Goal: Information Seeking & Learning: Learn about a topic

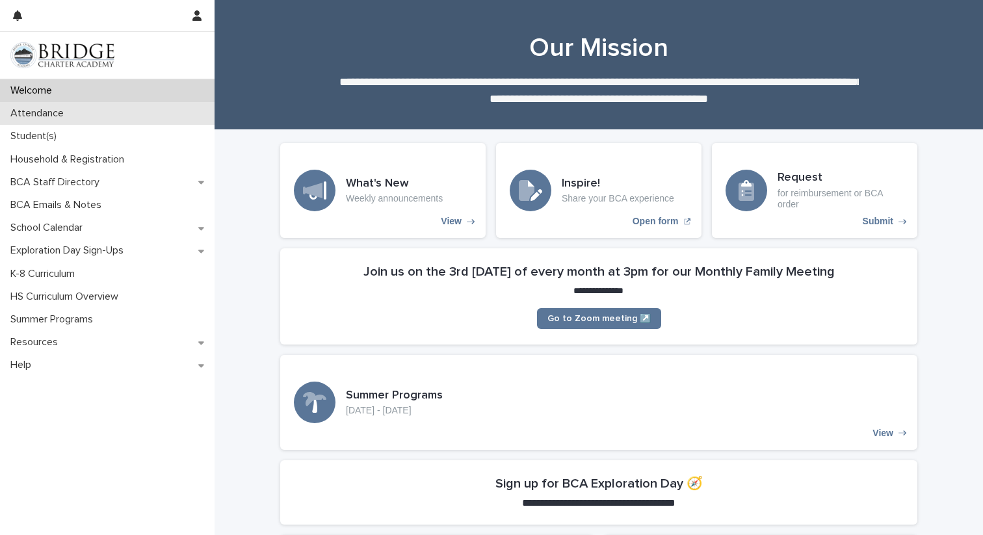
scroll to position [858, 0]
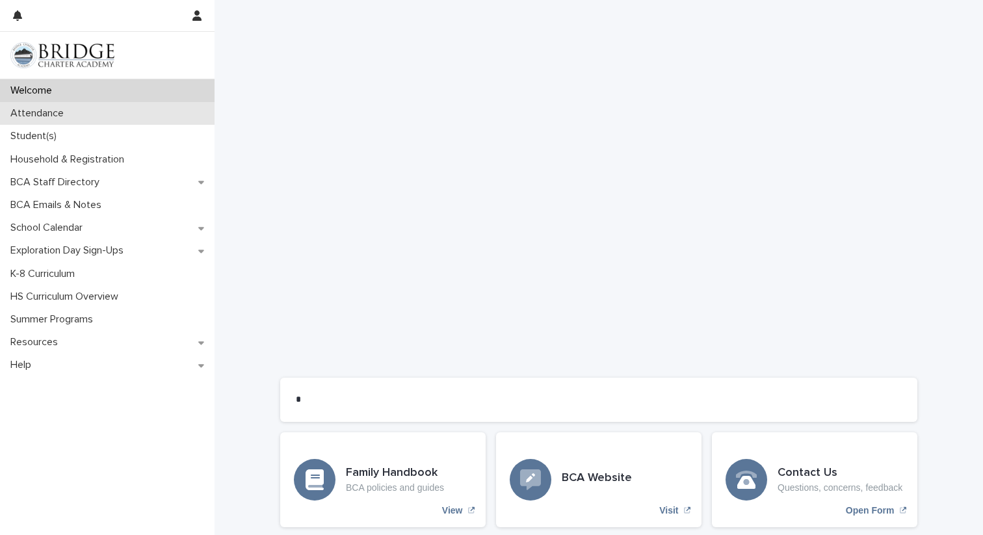
click at [23, 116] on p "Attendance" at bounding box center [39, 113] width 69 height 12
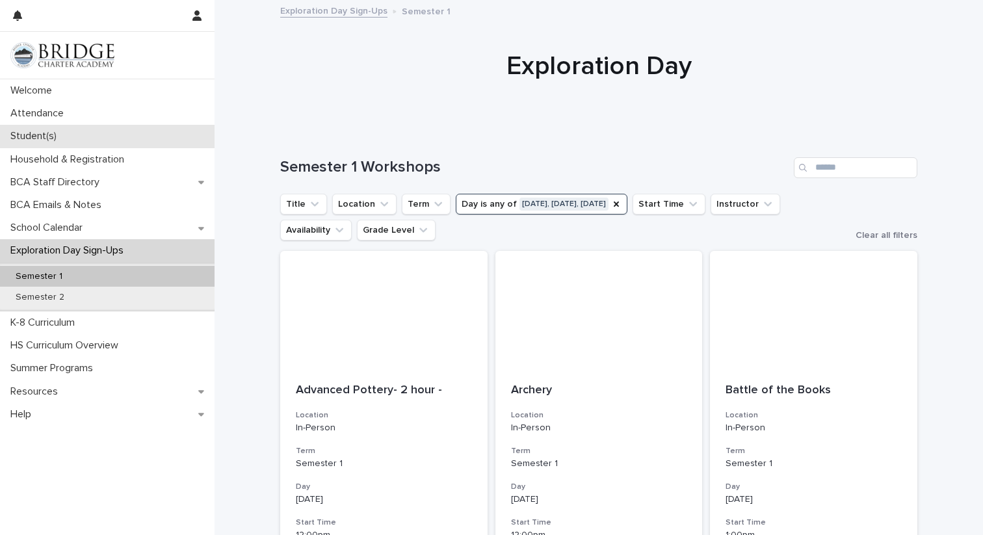
click at [29, 133] on p "Student(s)" at bounding box center [36, 136] width 62 height 12
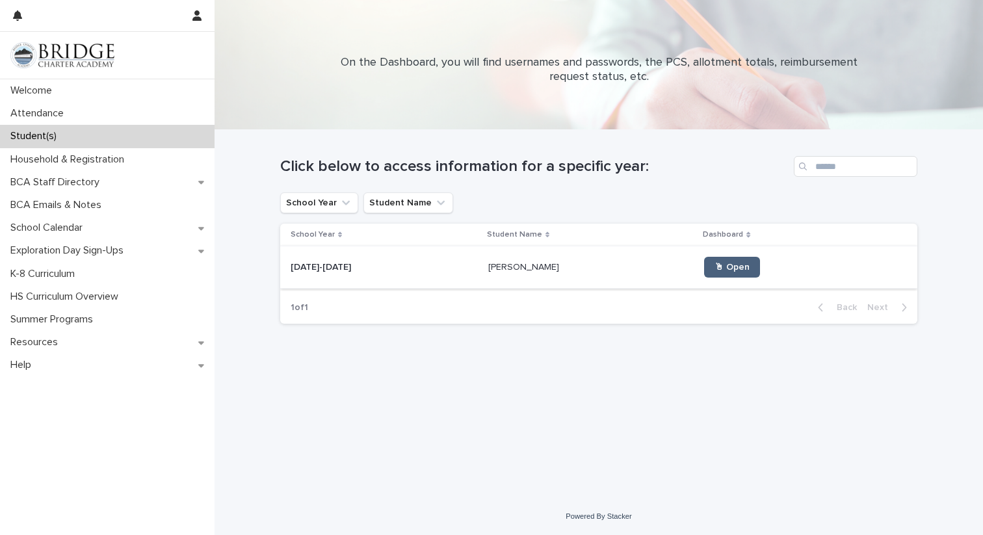
click at [715, 271] on span "🖱 Open" at bounding box center [732, 267] width 35 height 9
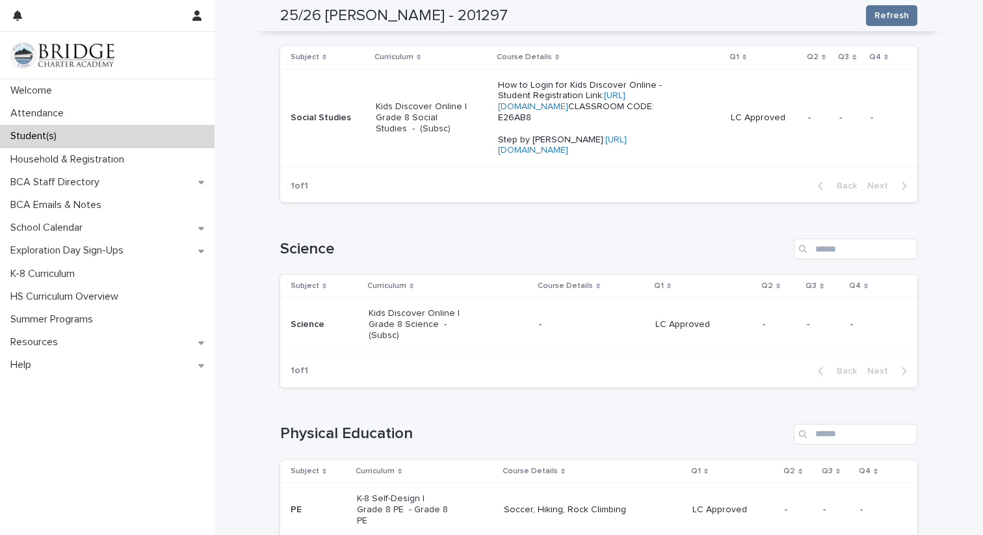
scroll to position [756, 0]
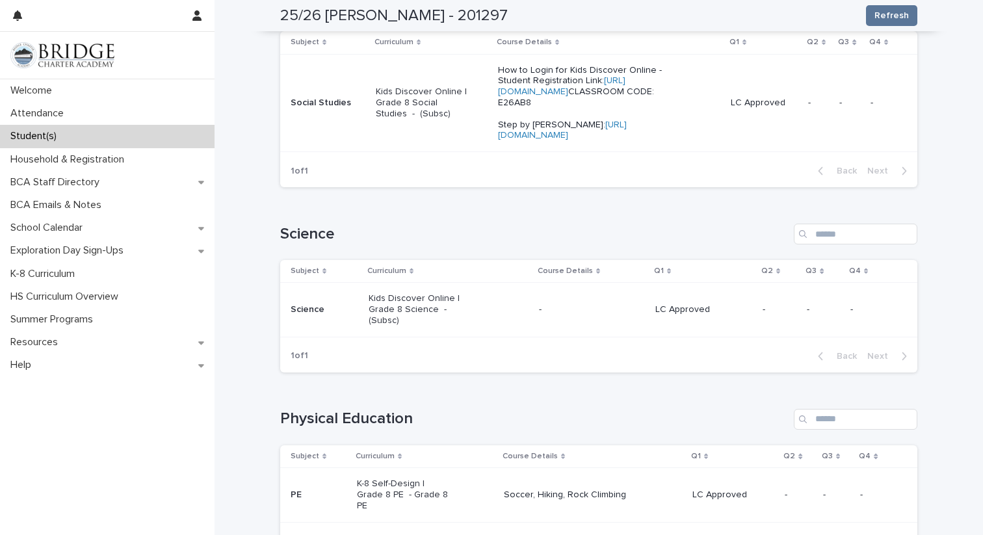
click at [383, 326] on p "Kids Discover Online | Grade 8 Science - (Subsc)" at bounding box center [415, 309] width 93 height 33
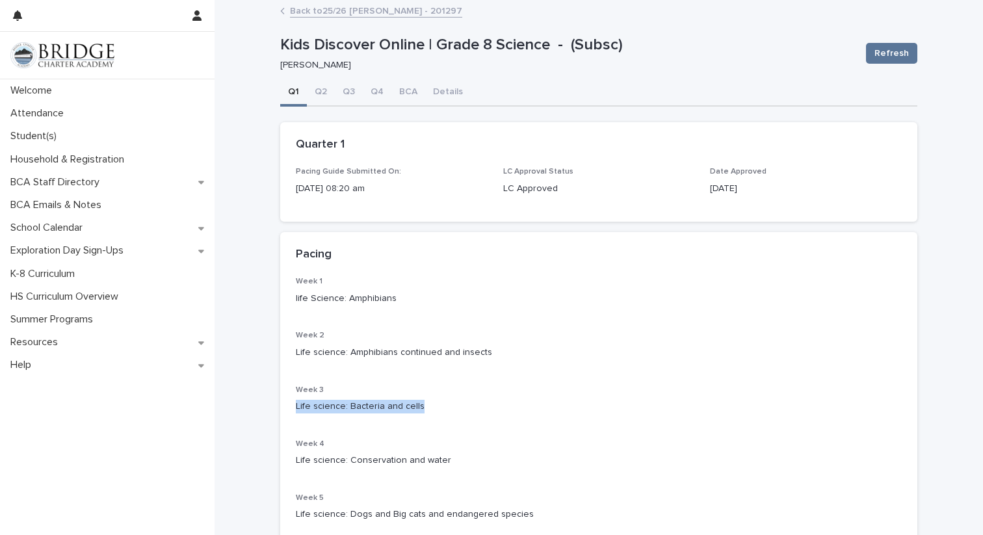
drag, startPoint x: 293, startPoint y: 408, endPoint x: 432, endPoint y: 407, distance: 139.8
click at [432, 407] on div "Week 1 life Science: Amphibians Week 2 Life science: Amphibians continued and i…" at bounding box center [598, 520] width 637 height 487
click at [464, 399] on div "Life science: Bacteria and cells" at bounding box center [599, 405] width 606 height 16
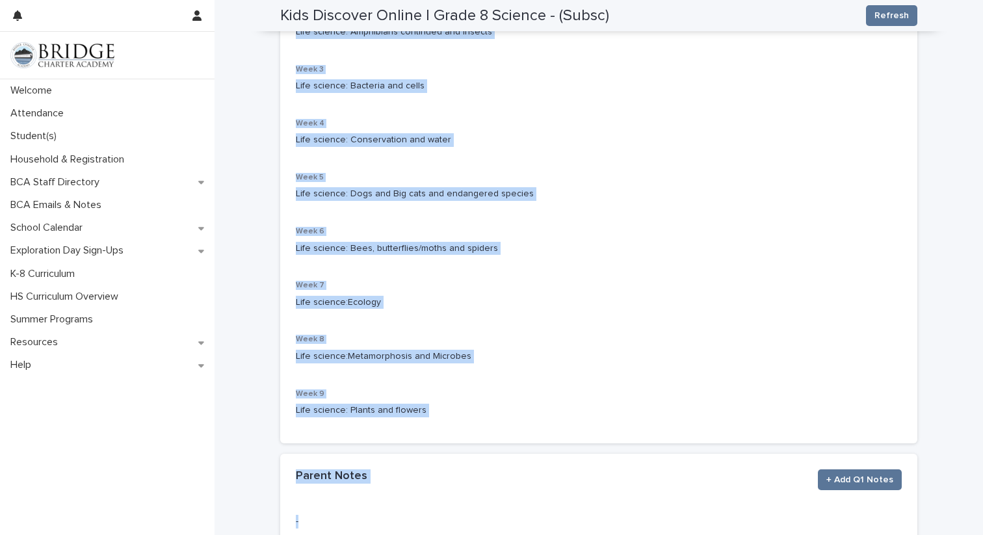
scroll to position [420, 0]
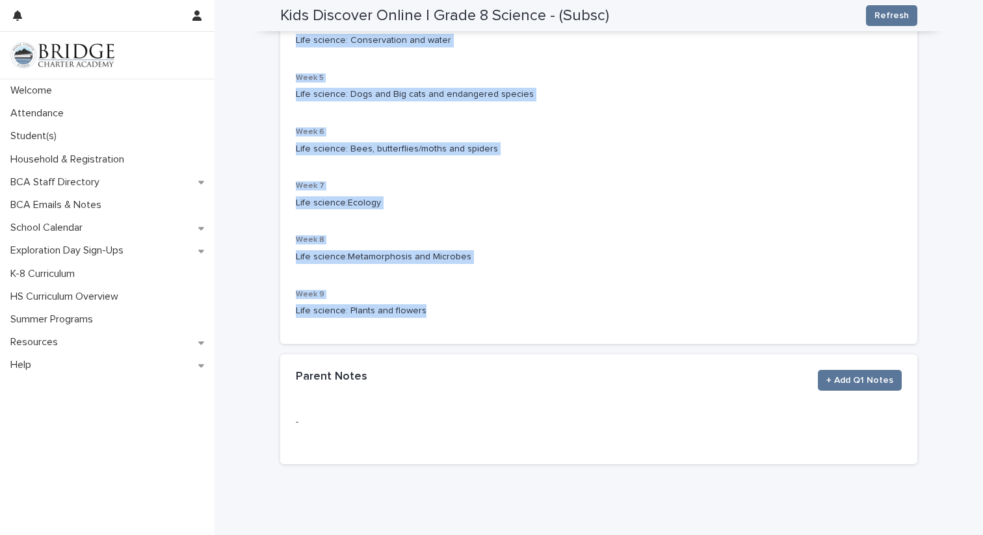
drag, startPoint x: 295, startPoint y: 109, endPoint x: 535, endPoint y: 333, distance: 328.0
click at [535, 333] on section "Pacing Week 1 life Science: Amphibians Week 2 Life science: Amphibians continue…" at bounding box center [598, 78] width 637 height 532
copy section "Pacing Week 1 life Science: Amphibians Week 2 Life science: Amphibians continue…"
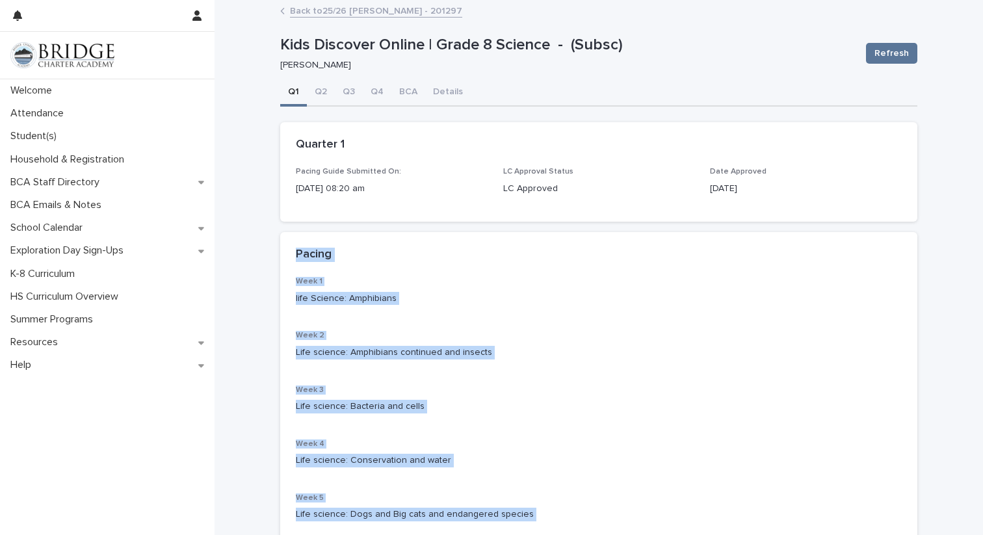
click at [305, 5] on link "Back to 25/26 [PERSON_NAME] - 201297" at bounding box center [376, 10] width 172 height 15
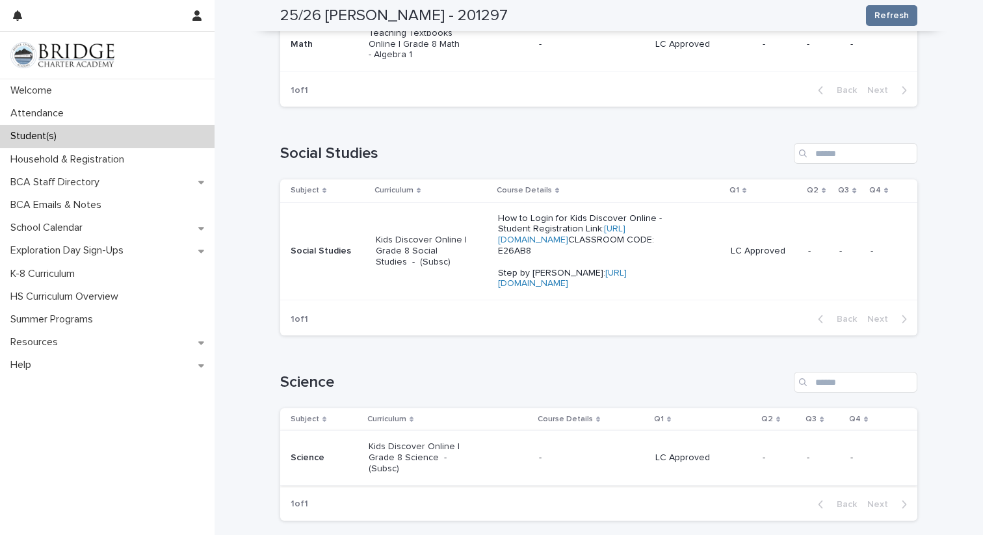
scroll to position [616, 0]
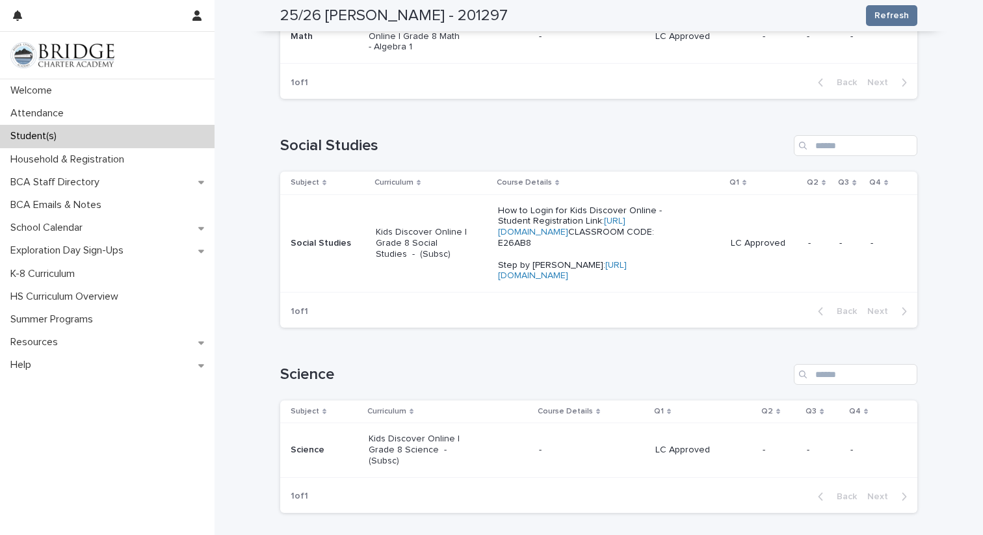
click at [419, 259] on p "Kids Discover Online | Grade 8 Social Studies - (Subsc)" at bounding box center [422, 243] width 93 height 33
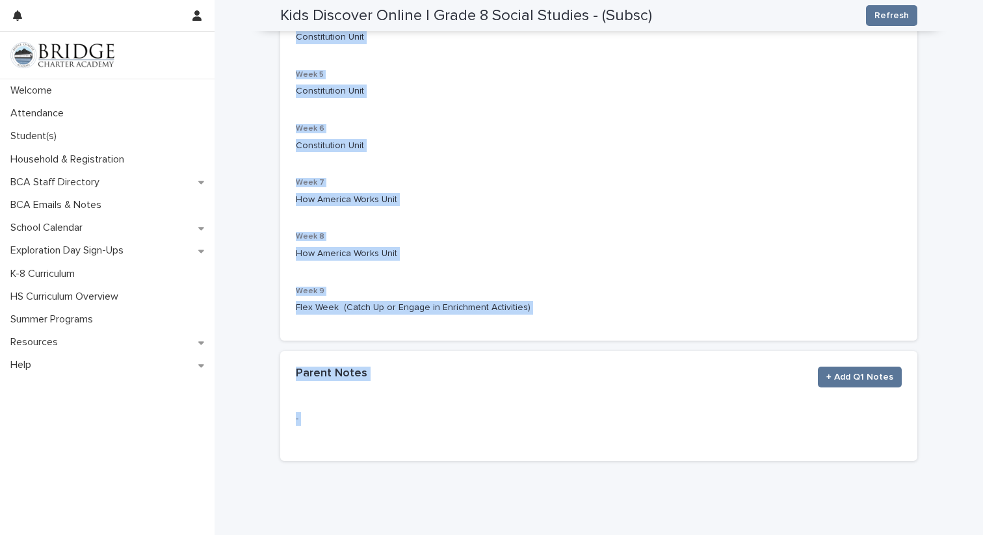
scroll to position [461, 0]
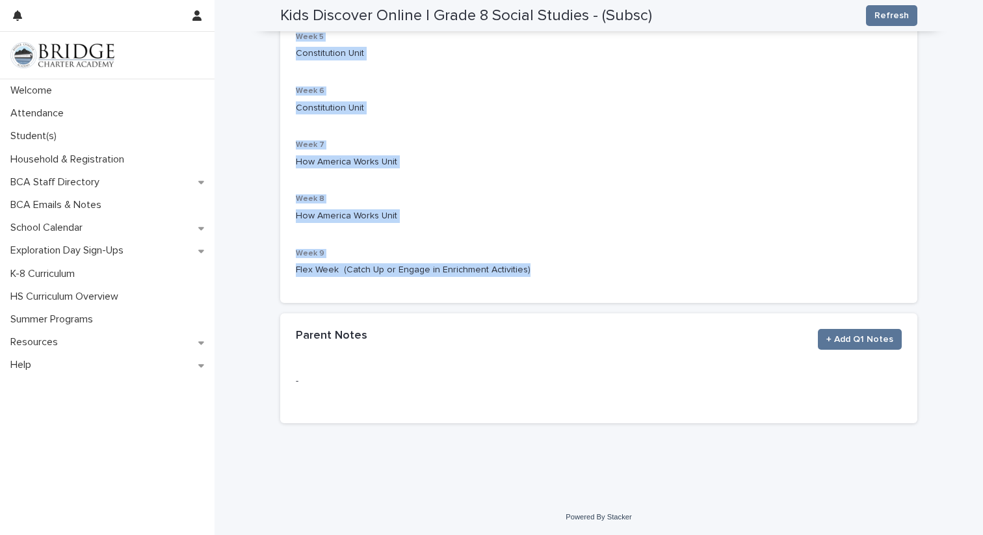
drag, startPoint x: 294, startPoint y: 148, endPoint x: 533, endPoint y: 276, distance: 271.5
click at [533, 276] on section "Pacing Week 1 American Revolution Unit Week 2 American Revolution Unit Week 3 A…" at bounding box center [598, 37] width 637 height 532
copy section "Pacing Week 1 American Revolution Unit Week 2 American Revolution Unit Week 3 A…"
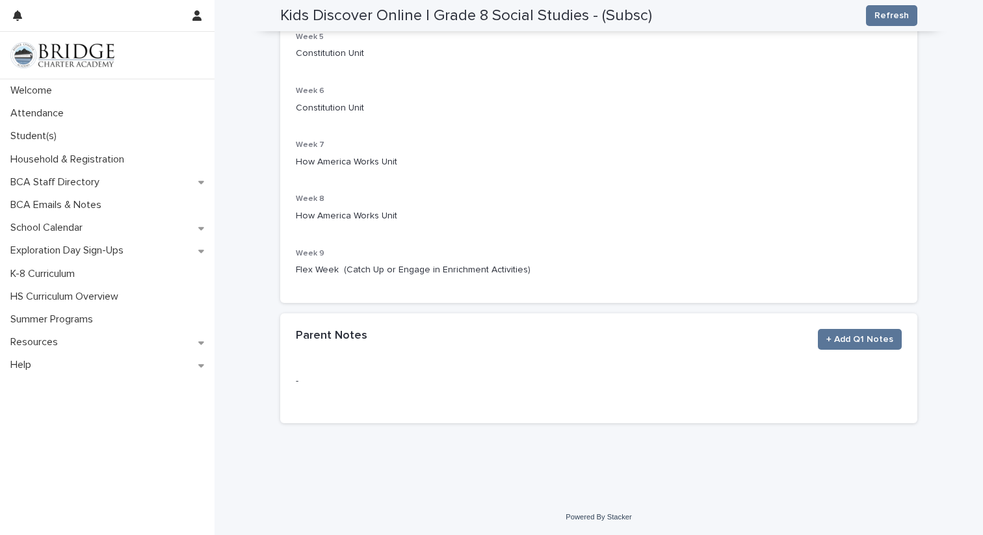
click at [504, 102] on p "Constitution Unit" at bounding box center [599, 108] width 606 height 14
